Goal: Transaction & Acquisition: Purchase product/service

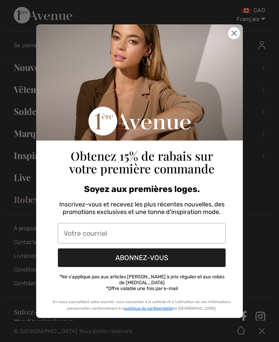
scroll to position [13, 0]
click at [228, 39] on icon "Close dialog" at bounding box center [234, 33] width 12 height 12
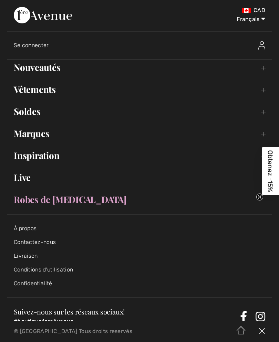
click at [39, 197] on link "Robes de [MEDICAL_DATA]" at bounding box center [139, 199] width 265 height 15
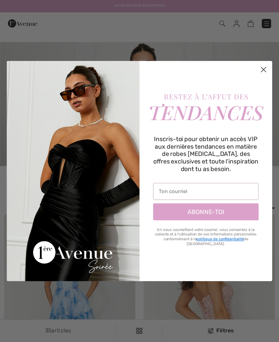
checkbox input "true"
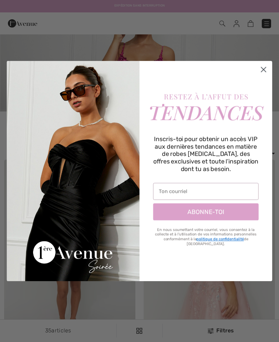
scroll to position [56, 0]
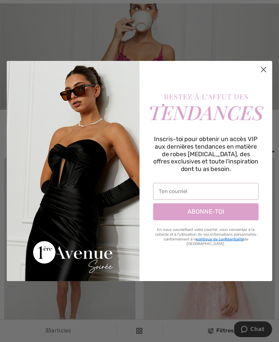
click at [268, 75] on circle "Close dialog" at bounding box center [263, 69] width 11 height 11
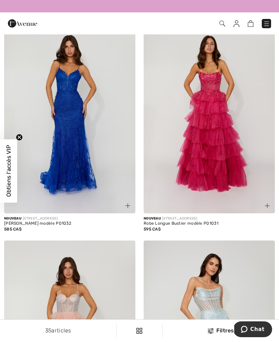
scroll to position [644, 0]
click at [47, 85] on img at bounding box center [69, 115] width 131 height 197
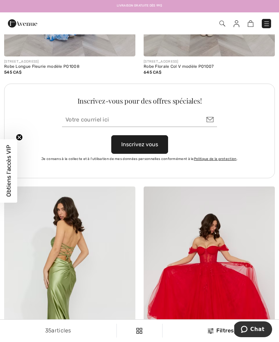
scroll to position [2921, 0]
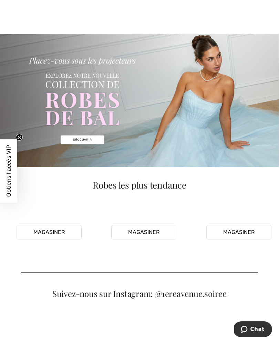
scroll to position [52, 0]
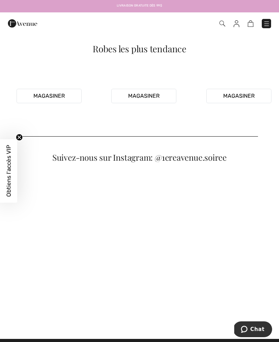
scroll to position [132, 0]
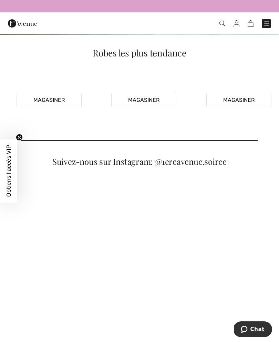
click at [120, 107] on button "Magasiner" at bounding box center [143, 100] width 65 height 14
